Goal: Share content

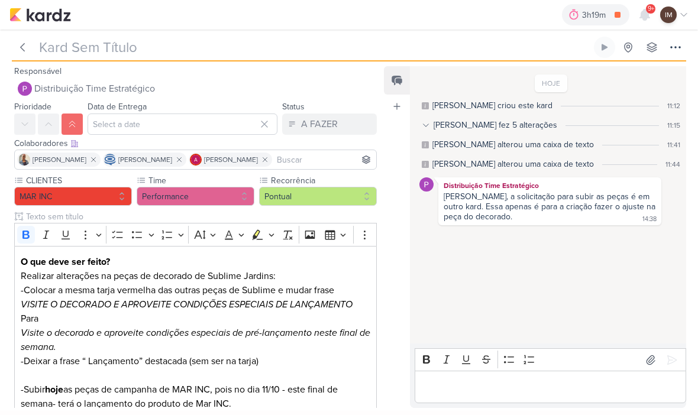
type input "Ajustes Peça Decorado_14709291_MAR INC_CRIAR_PEÇAS_DECORADO"
type input "[DATE] 18:00"
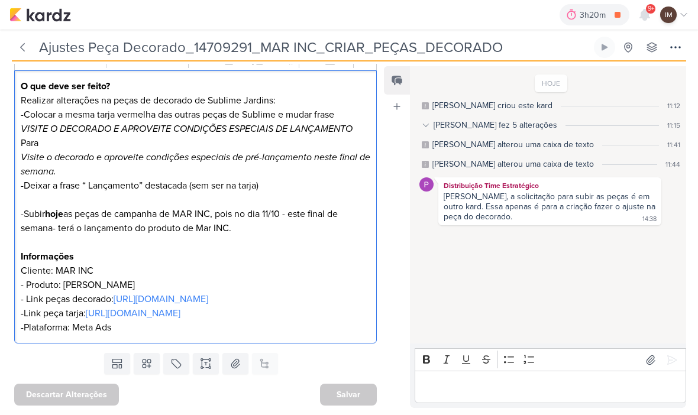
scroll to position [218, 0]
click at [293, 29] on div "3h21m 14710031_MAR INC_REPORT_SEMANAL_10.10 0h1m Hoje 3h21m Semana 0h1m Mês 0h1…" at bounding box center [348, 15] width 679 height 30
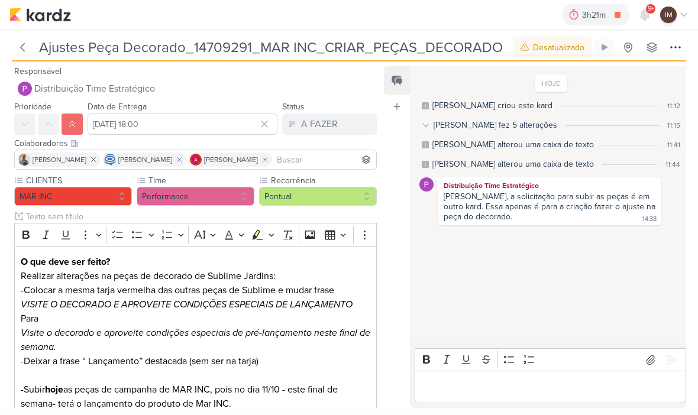
scroll to position [-5, 0]
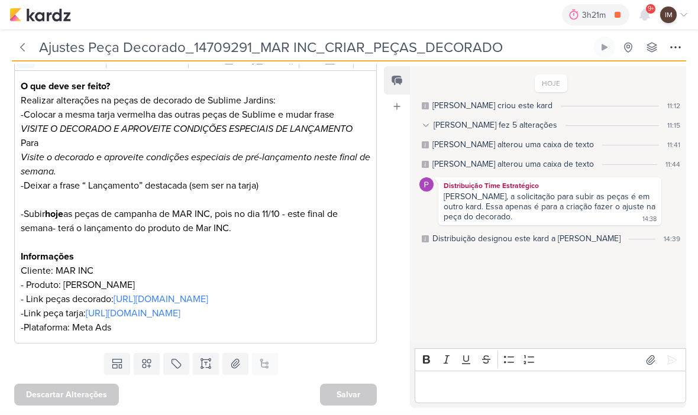
scroll to position [218, 0]
click at [193, 48] on input "Ajustes Peça Decorado_14709291_MAR INC_CRIAR_PEÇAS_DECORADO" at bounding box center [314, 47] width 556 height 21
click at [199, 44] on input "Ajustes Peça Decorado_14709291_MAR INC_CRIAR_PEÇAS_DECORADO" at bounding box center [314, 47] width 556 height 21
click at [218, 49] on input "Ajustes Peça Decorado_14709291_MAR INC_CRIAR_PEÇAS_DECORADO" at bounding box center [314, 47] width 556 height 21
click at [219, 50] on input "Ajustes Peça Decorado_14709291_MAR INC_CRIAR_PEÇAS_DECORADO" at bounding box center [314, 47] width 556 height 21
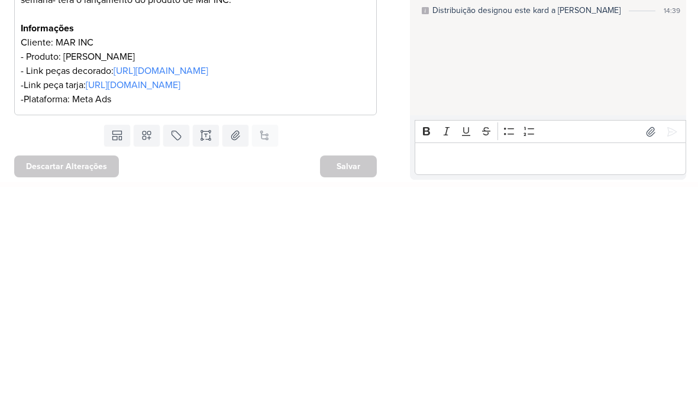
click at [472, 380] on p "Editor editing area: main" at bounding box center [550, 387] width 259 height 14
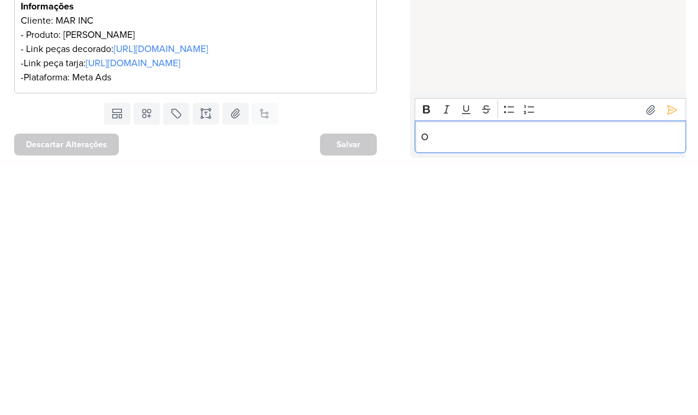
scroll to position [1, 0]
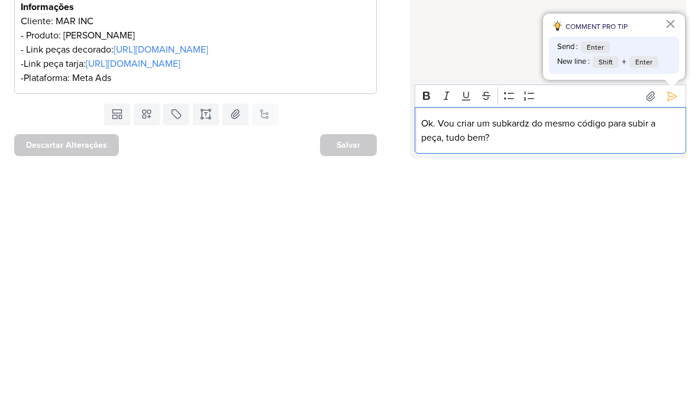
click at [664, 337] on button at bounding box center [672, 346] width 19 height 19
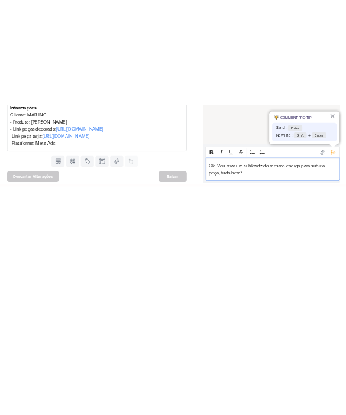
scroll to position [0, 0]
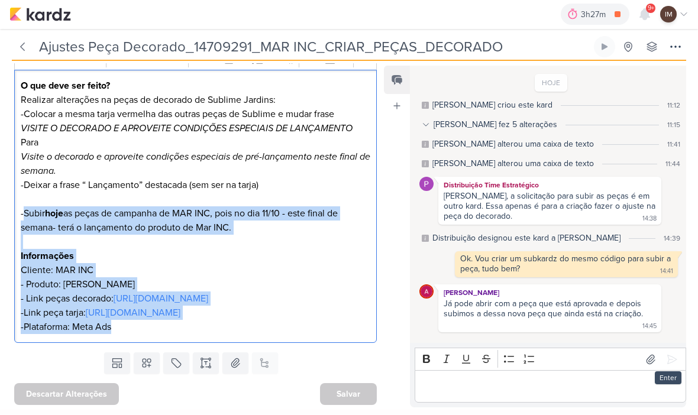
copy div "Subir hoje as peças de campanha de MAR INC, pois no dia 11/10 - este final de s…"
click at [679, 43] on icon at bounding box center [676, 47] width 14 height 14
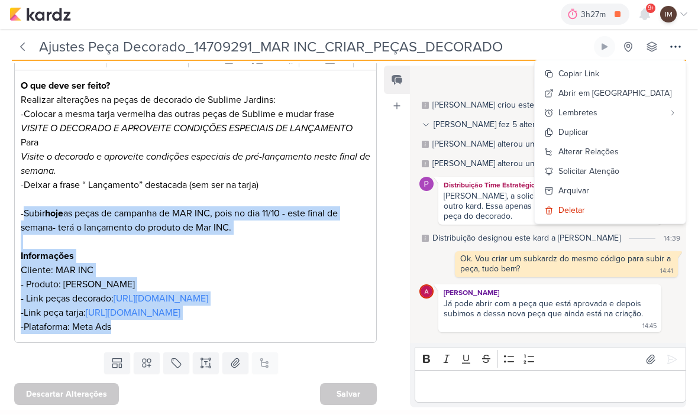
click at [599, 73] on div "Copiar Link" at bounding box center [579, 74] width 41 height 12
